Goal: Information Seeking & Learning: Learn about a topic

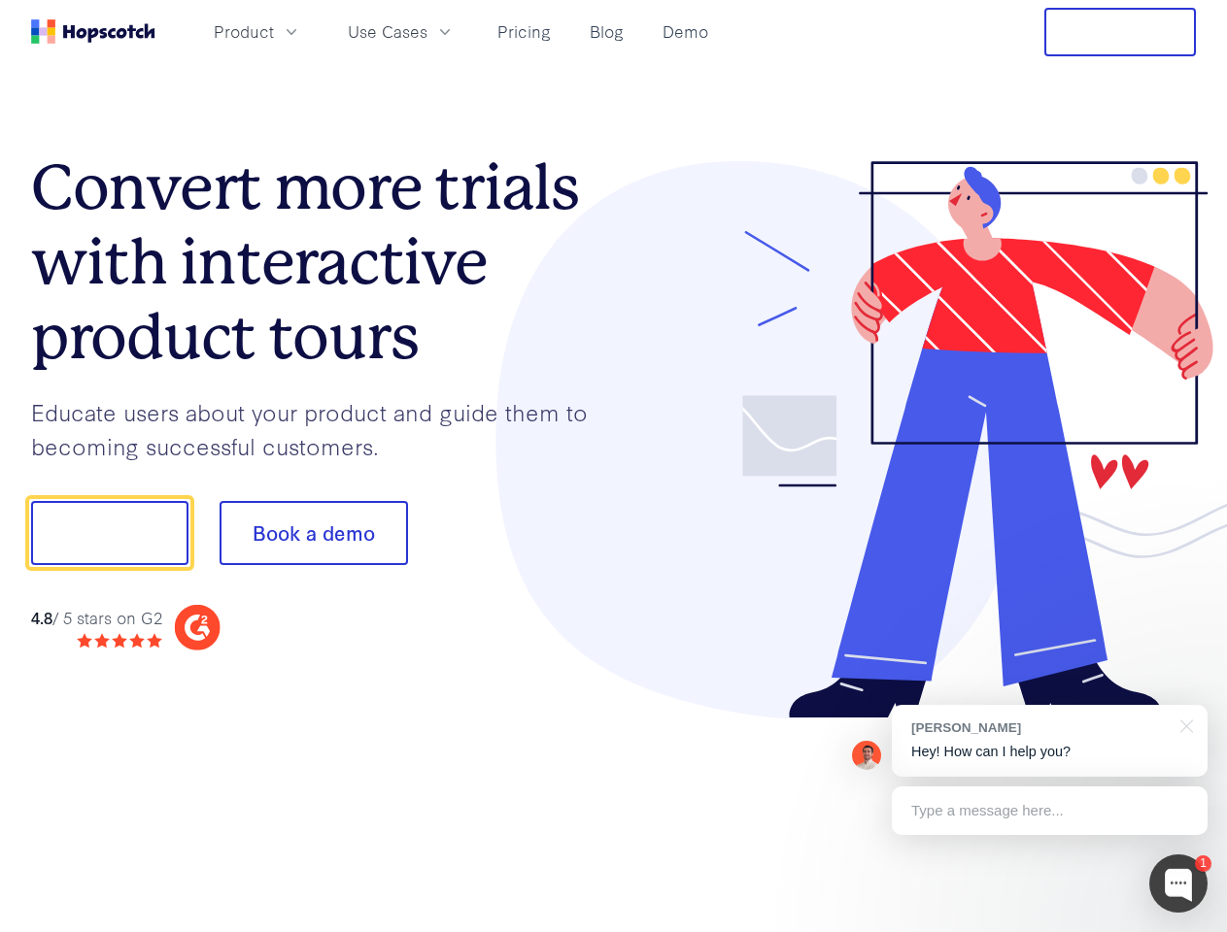
click at [614, 466] on div at bounding box center [905, 440] width 583 height 558
click at [274, 31] on span "Product" at bounding box center [244, 31] width 60 height 24
click at [427, 31] on span "Use Cases" at bounding box center [388, 31] width 80 height 24
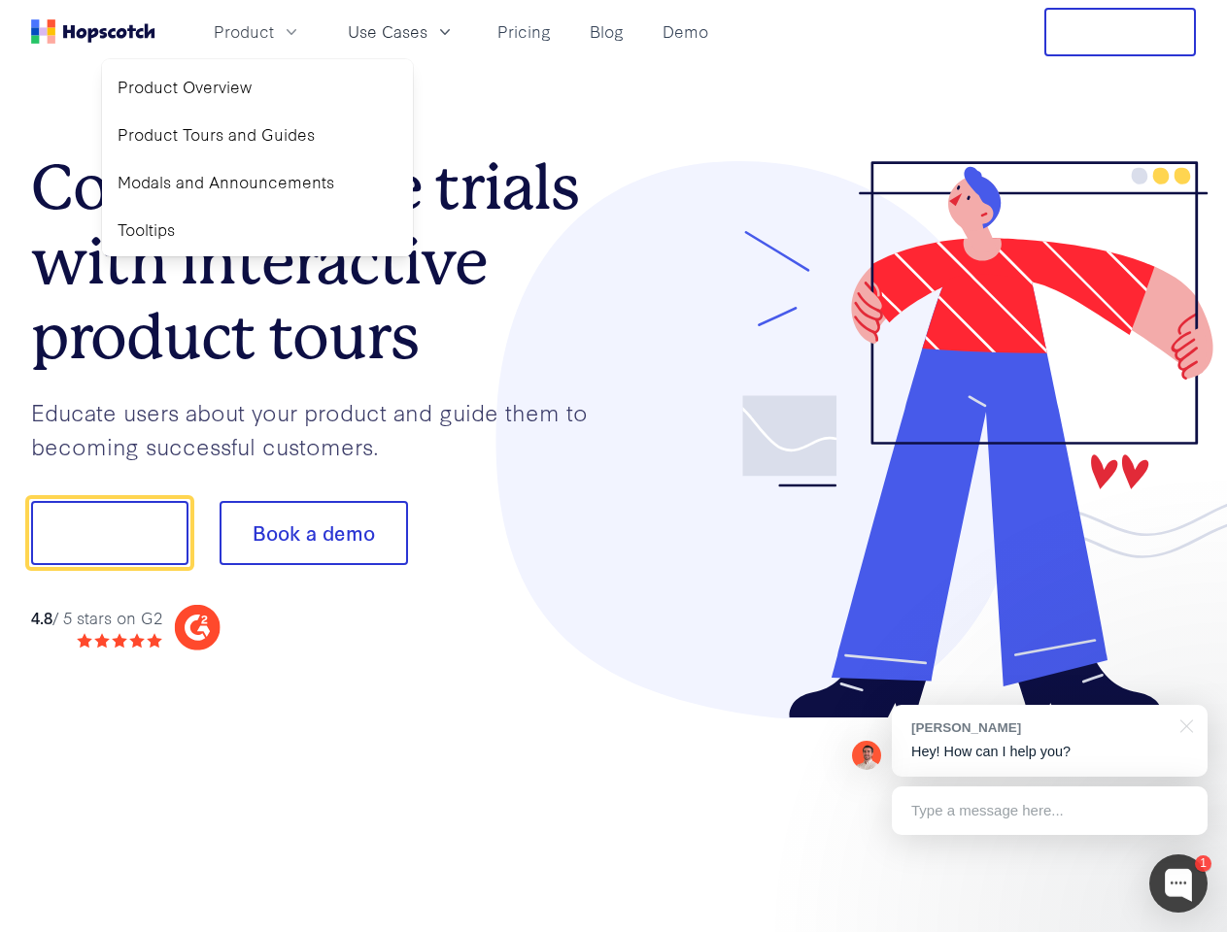
click at [1120, 32] on button "Free Trial" at bounding box center [1119, 32] width 151 height 49
click at [109, 533] on button "Show me!" at bounding box center [109, 533] width 157 height 64
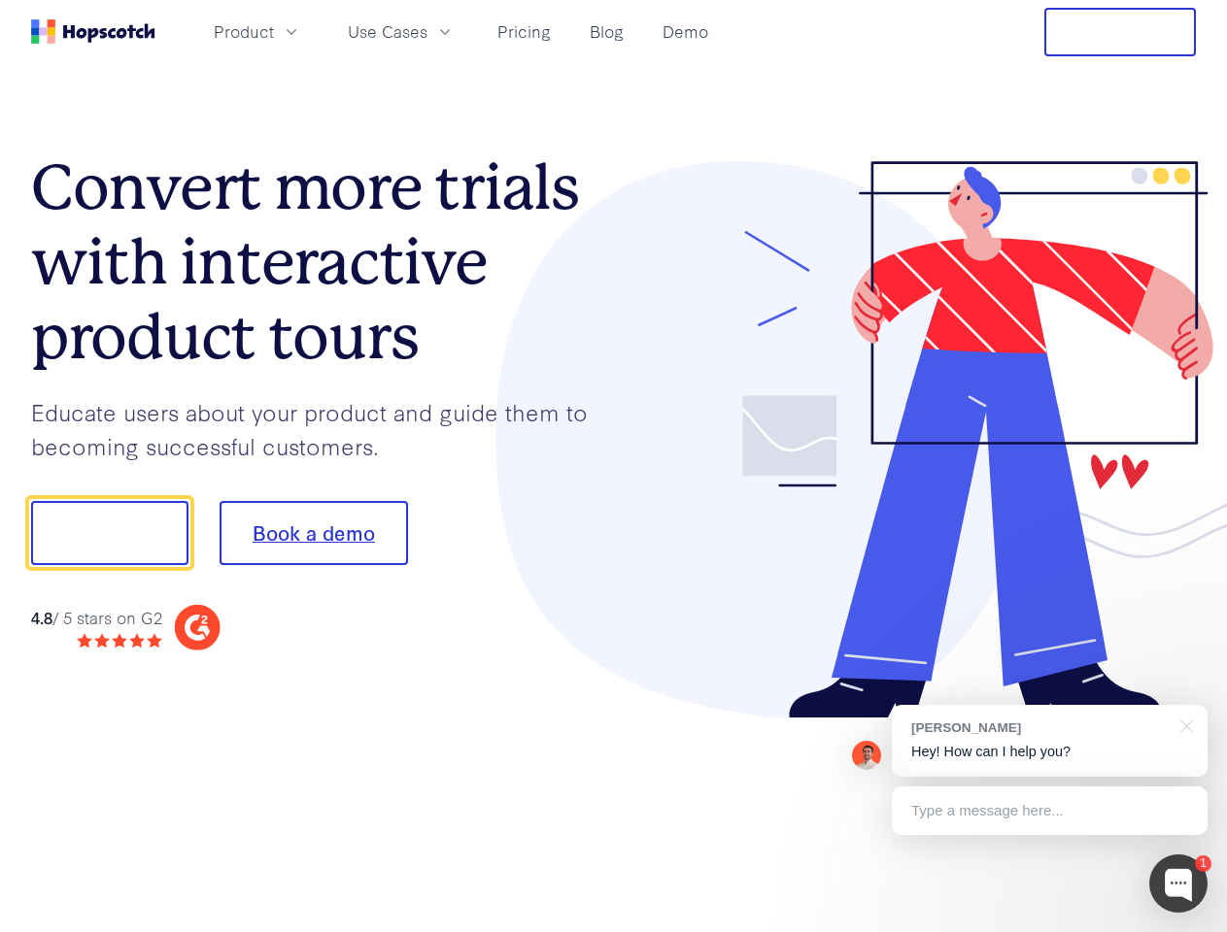
click at [313, 533] on button "Book a demo" at bounding box center [313, 533] width 188 height 64
click at [1178, 884] on div at bounding box center [1178, 884] width 58 height 58
click at [1049, 741] on div "[PERSON_NAME] Hey! How can I help you?" at bounding box center [1049, 741] width 316 height 72
click at [1183, 724] on div at bounding box center [1183, 725] width 49 height 40
click at [1049, 811] on div at bounding box center [1025, 531] width 364 height 648
